Goal: Find specific page/section: Find specific page/section

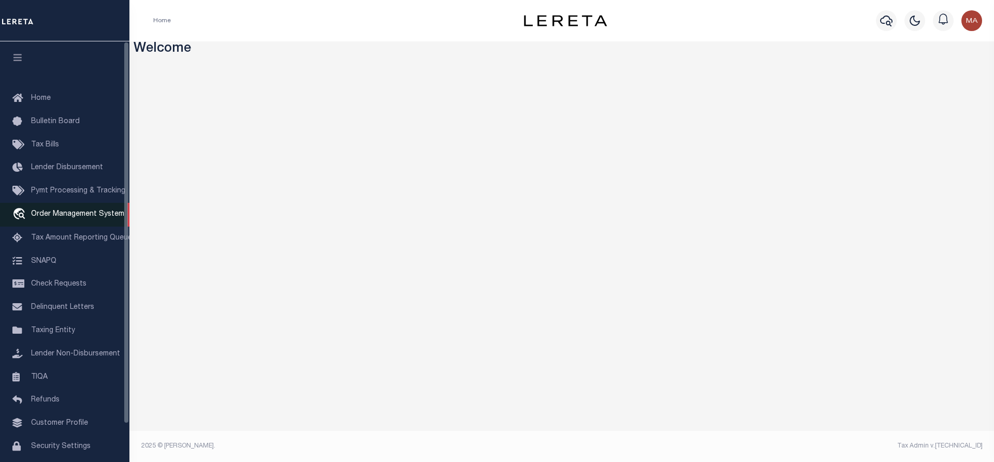
click at [52, 214] on span "Order Management System" at bounding box center [77, 214] width 93 height 7
click at [64, 205] on link "travel_explore Order Management System" at bounding box center [64, 215] width 129 height 24
click at [82, 213] on span "Order Management System" at bounding box center [77, 214] width 93 height 7
